Goal: Check status: Check status

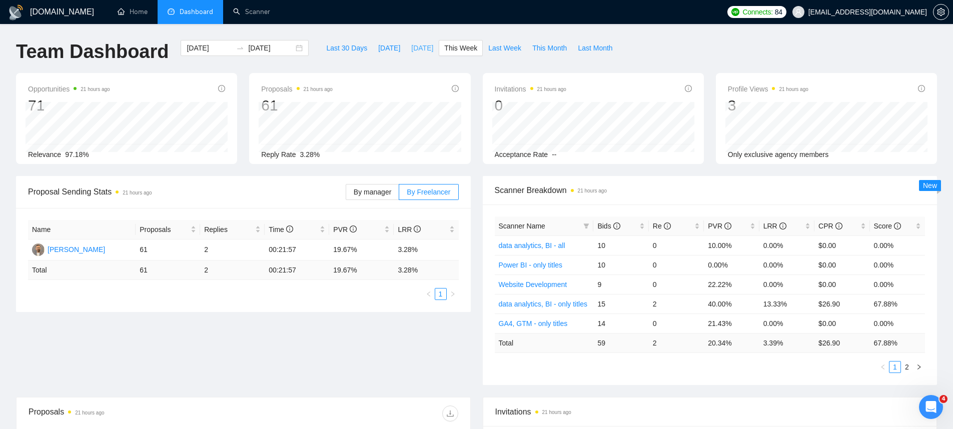
click at [411, 47] on span "Yesterday" at bounding box center [422, 48] width 22 height 11
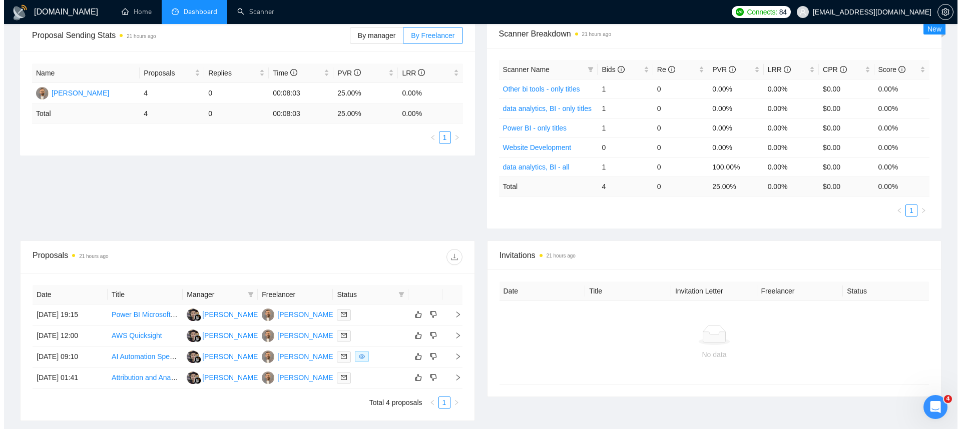
scroll to position [238, 0]
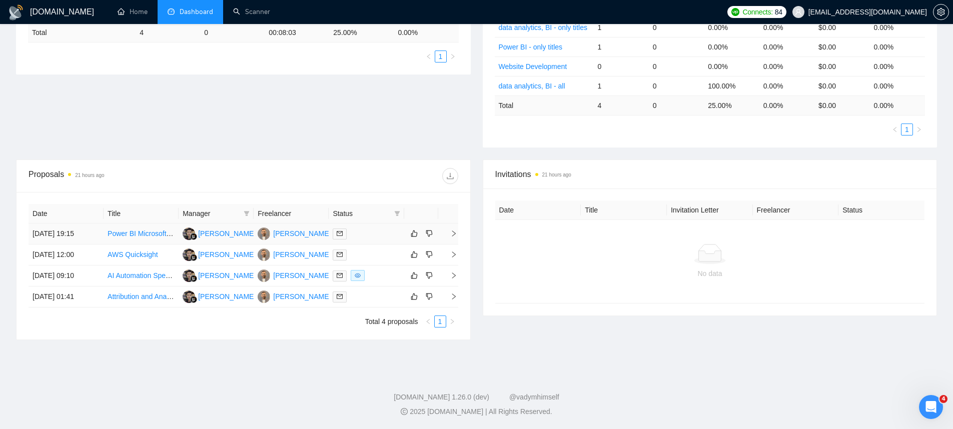
click at [77, 237] on td "31 Aug, 2025 19:15" at bounding box center [66, 234] width 75 height 21
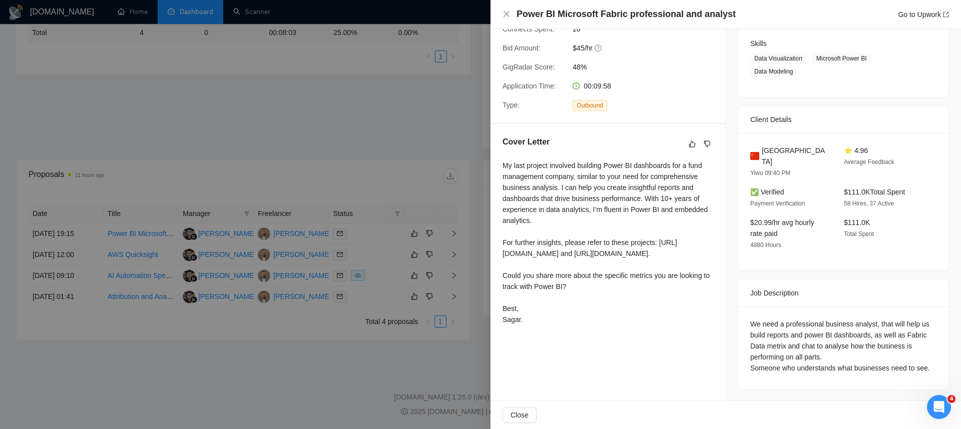
scroll to position [150, 0]
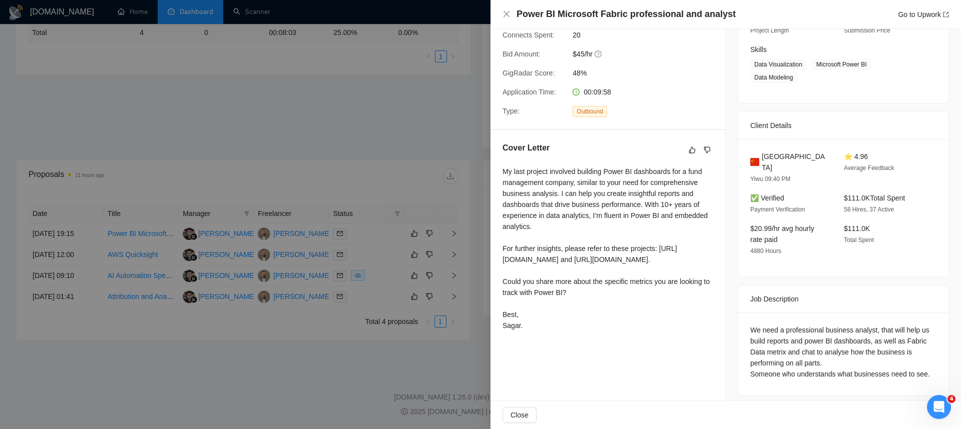
click at [58, 249] on div at bounding box center [480, 214] width 961 height 429
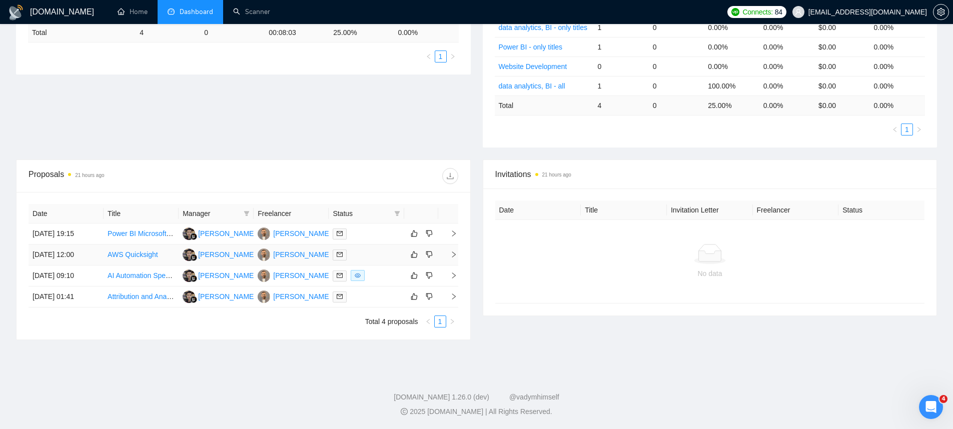
click at [61, 252] on td "31 Aug, 2025 12:00" at bounding box center [66, 255] width 75 height 21
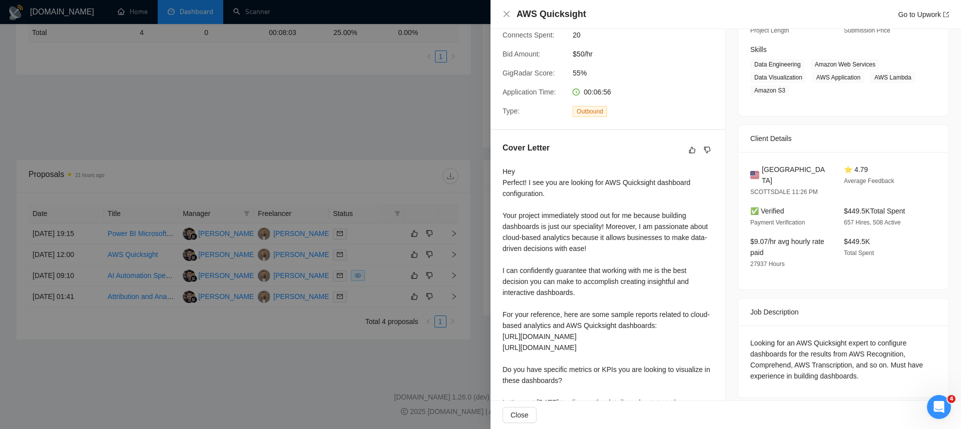
scroll to position [239, 0]
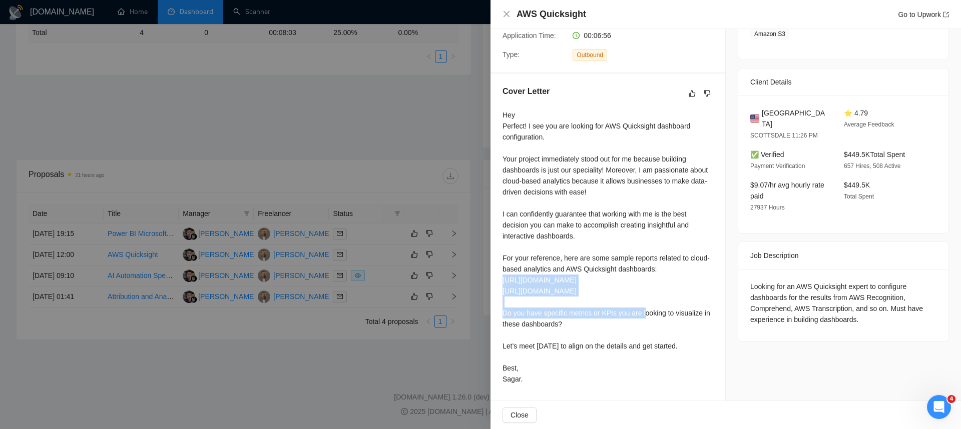
drag, startPoint x: 608, startPoint y: 270, endPoint x: 496, endPoint y: 259, distance: 111.7
click at [496, 259] on div "Cover Letter Hey Perfect! I see you are looking for AWS Quicksight dashboard co…" at bounding box center [607, 237] width 235 height 327
copy div "https://drive.google.com/file/d/1J-kOEseBnu1gFet2-pn1gAe0nHWaRqQI/view?usp=driv…"
click at [317, 218] on div at bounding box center [480, 214] width 961 height 429
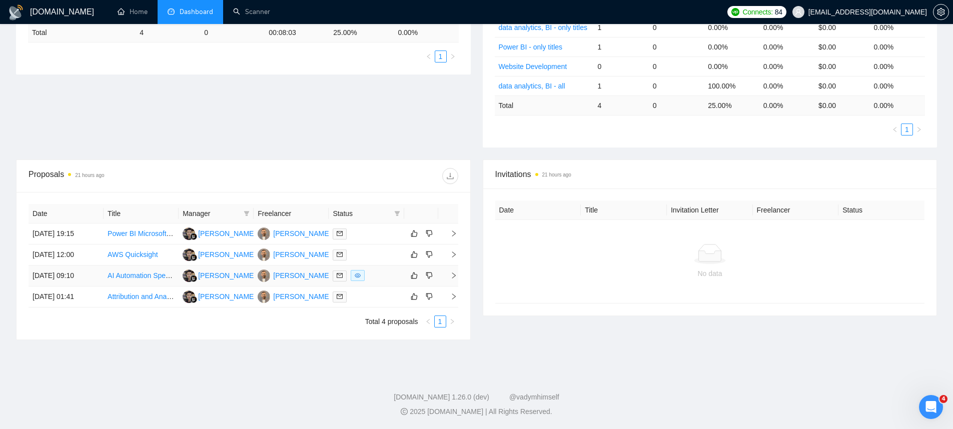
click at [54, 281] on td "31 Aug, 2025 09:10" at bounding box center [66, 276] width 75 height 21
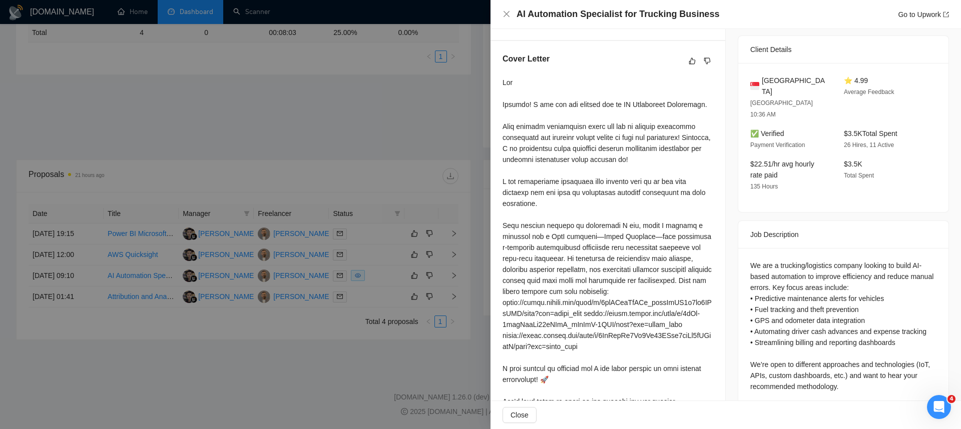
scroll to position [356, 0]
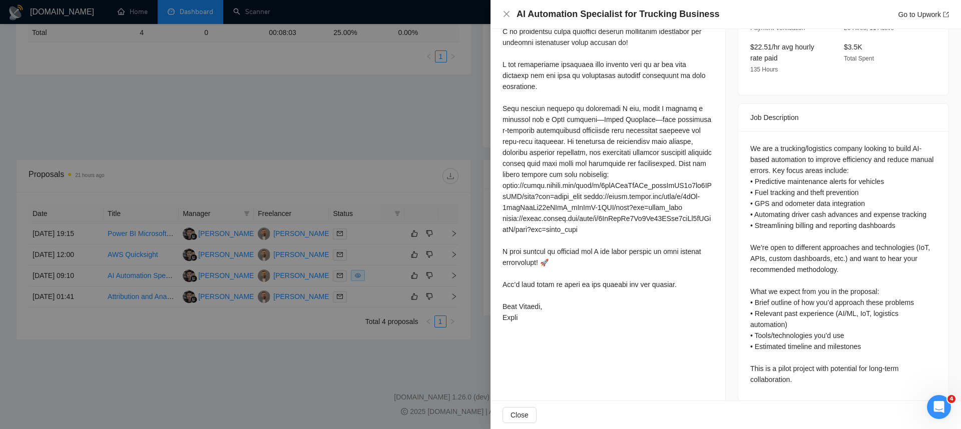
click at [346, 283] on div at bounding box center [480, 214] width 961 height 429
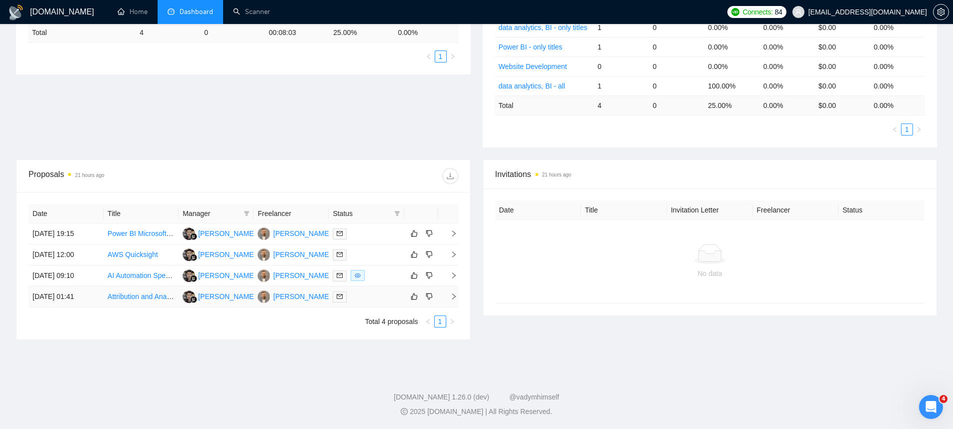
click at [90, 299] on td "31 Aug, 2025 01:41" at bounding box center [66, 297] width 75 height 21
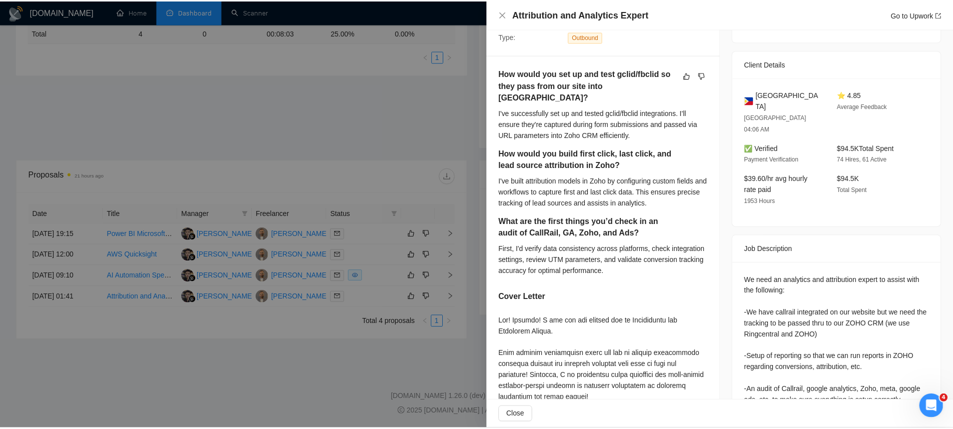
scroll to position [525, 0]
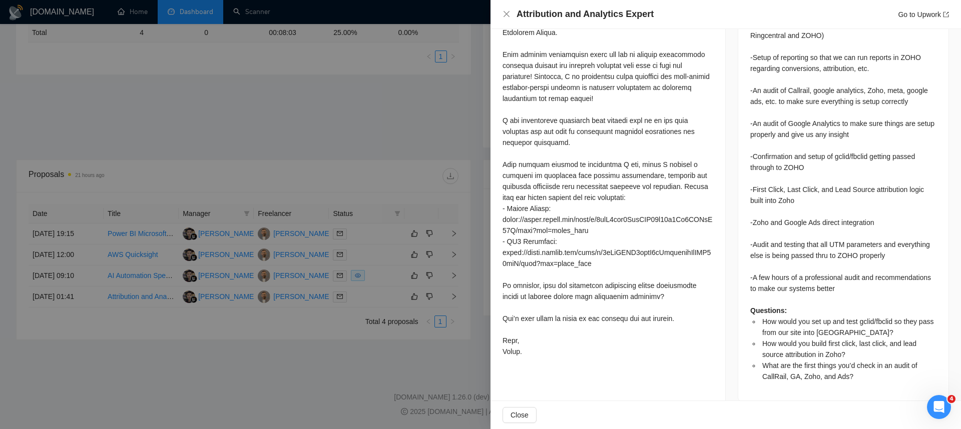
click at [294, 295] on div at bounding box center [480, 214] width 961 height 429
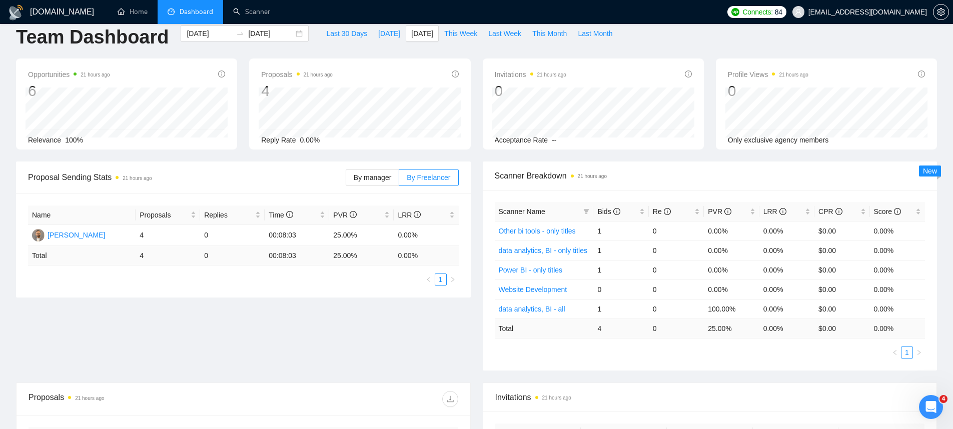
scroll to position [0, 0]
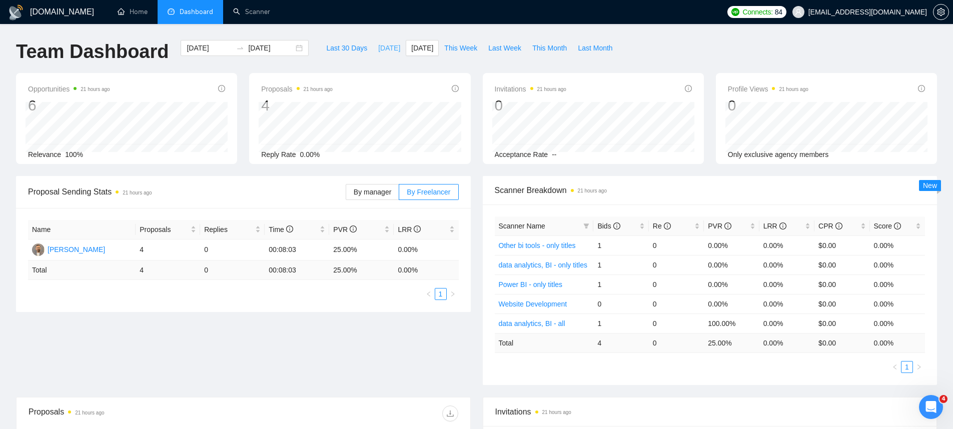
drag, startPoint x: 381, startPoint y: 52, endPoint x: 382, endPoint y: 57, distance: 5.2
click at [381, 52] on span "Today" at bounding box center [389, 48] width 22 height 11
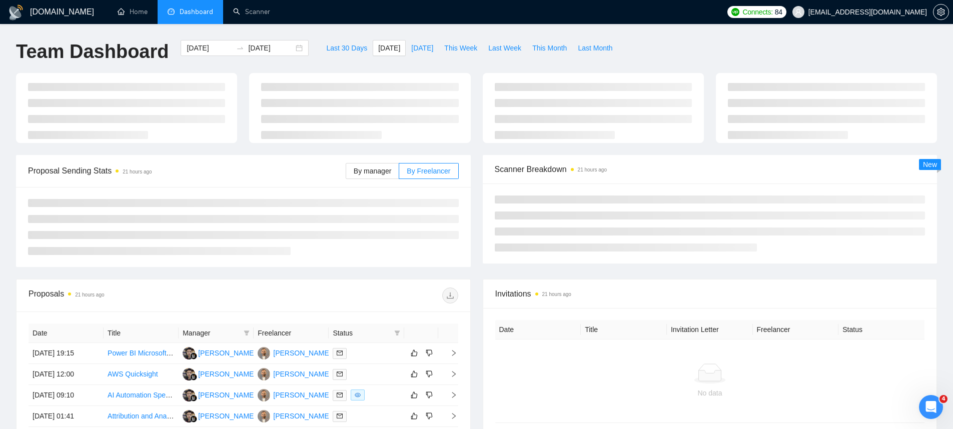
type input "2025-09-01"
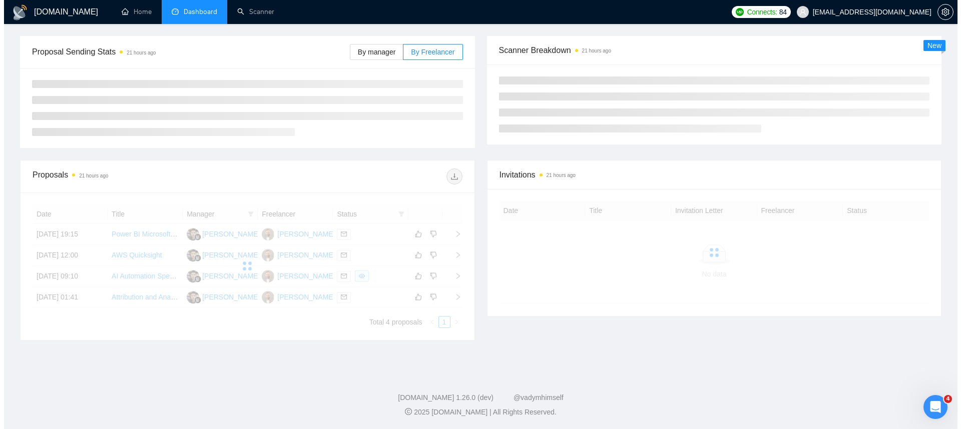
scroll to position [113, 0]
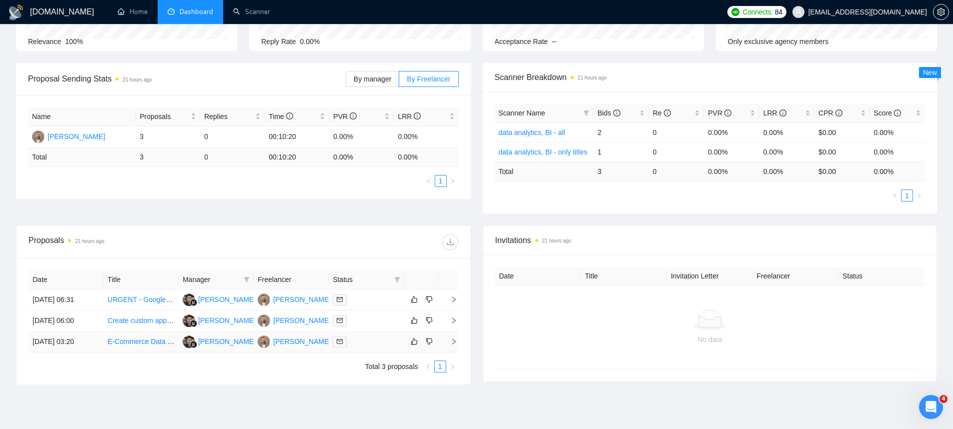
click at [62, 350] on td "01 Sep, 2025 03:20" at bounding box center [66, 342] width 75 height 21
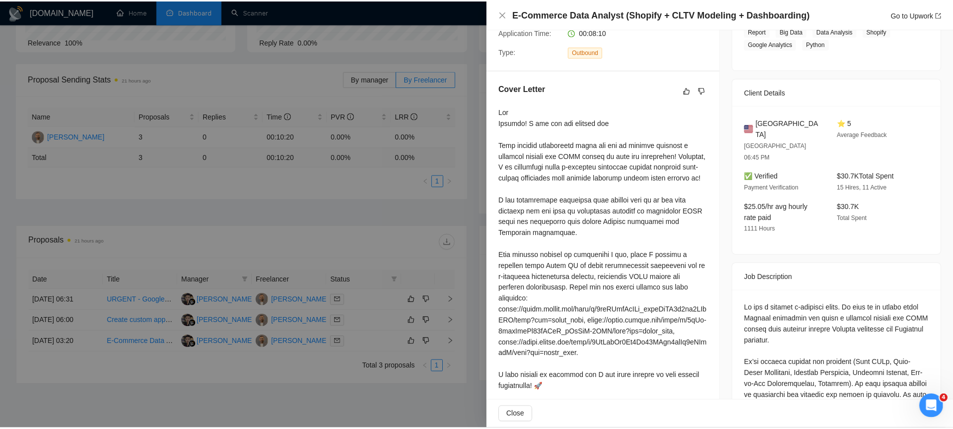
scroll to position [414, 0]
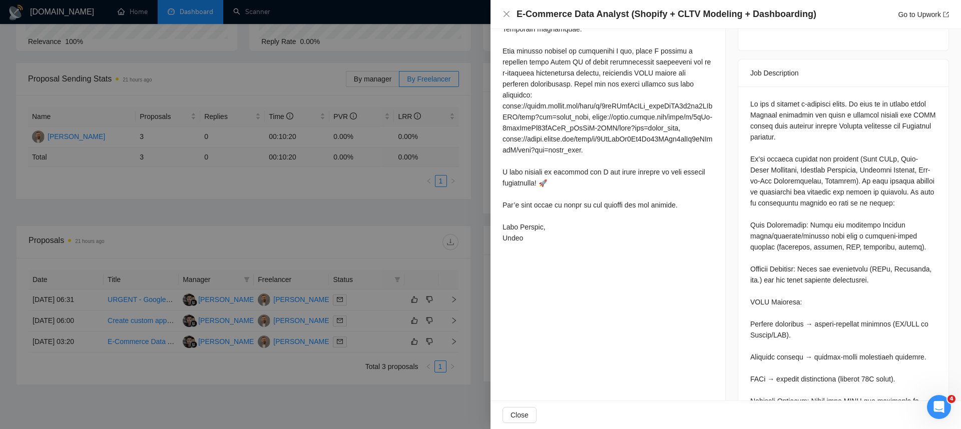
click at [406, 253] on div at bounding box center [480, 214] width 961 height 429
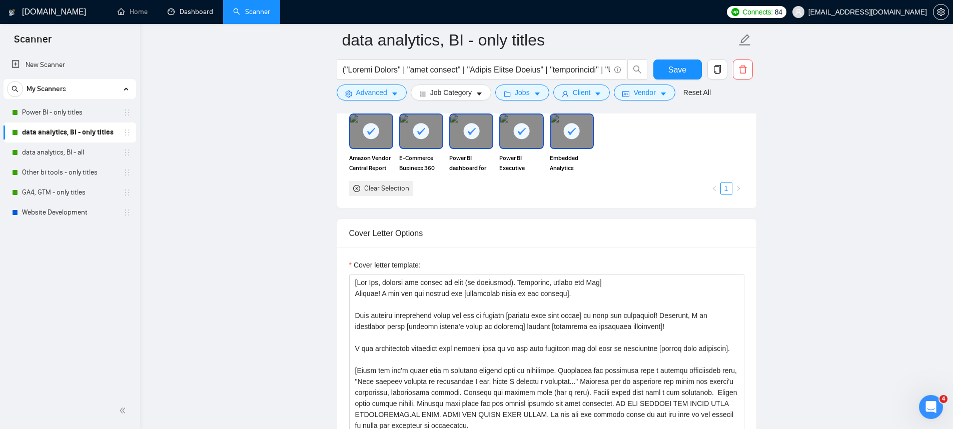
scroll to position [234, 0]
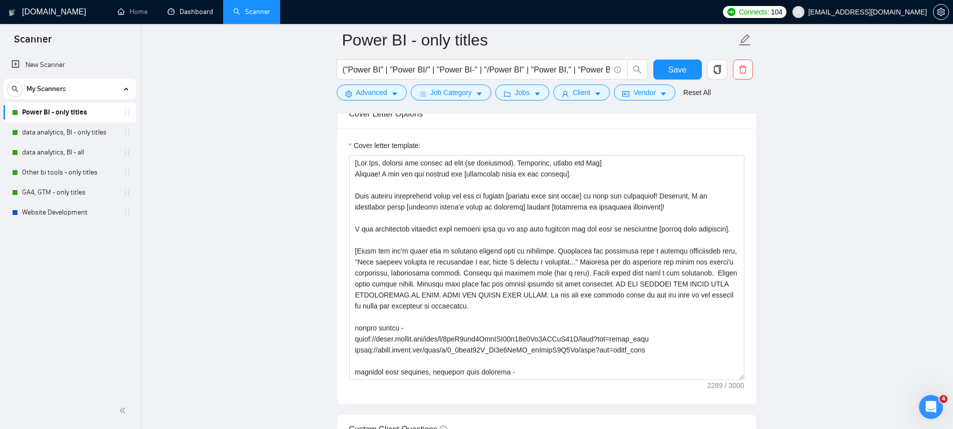
scroll to position [148, 0]
